Goal: Task Accomplishment & Management: Manage account settings

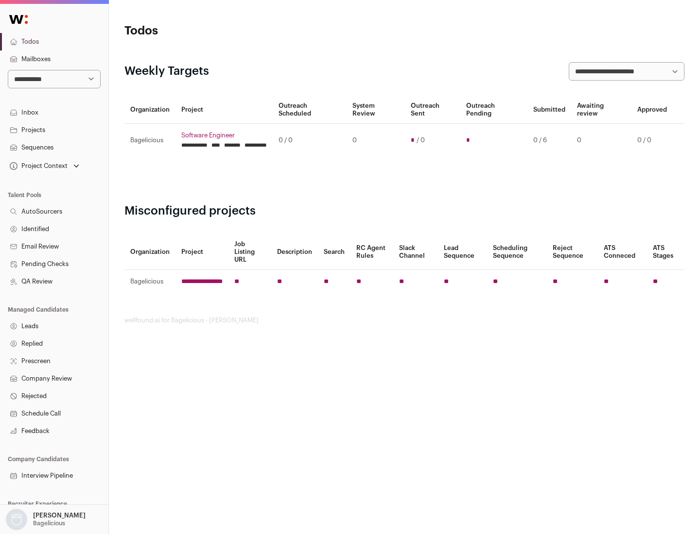
click at [54, 130] on link "Projects" at bounding box center [54, 129] width 108 height 17
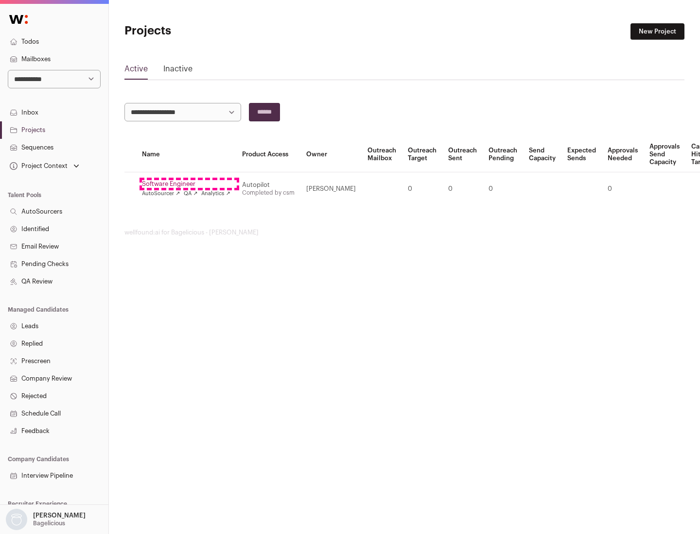
click at [189, 184] on link "Software Engineer" at bounding box center [186, 184] width 88 height 8
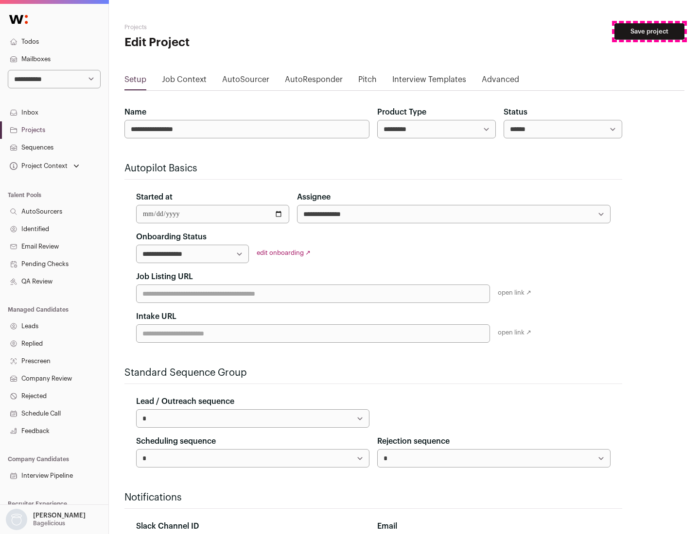
click at [649, 32] on button "Save project" at bounding box center [649, 31] width 70 height 17
